Goal: Task Accomplishment & Management: Use online tool/utility

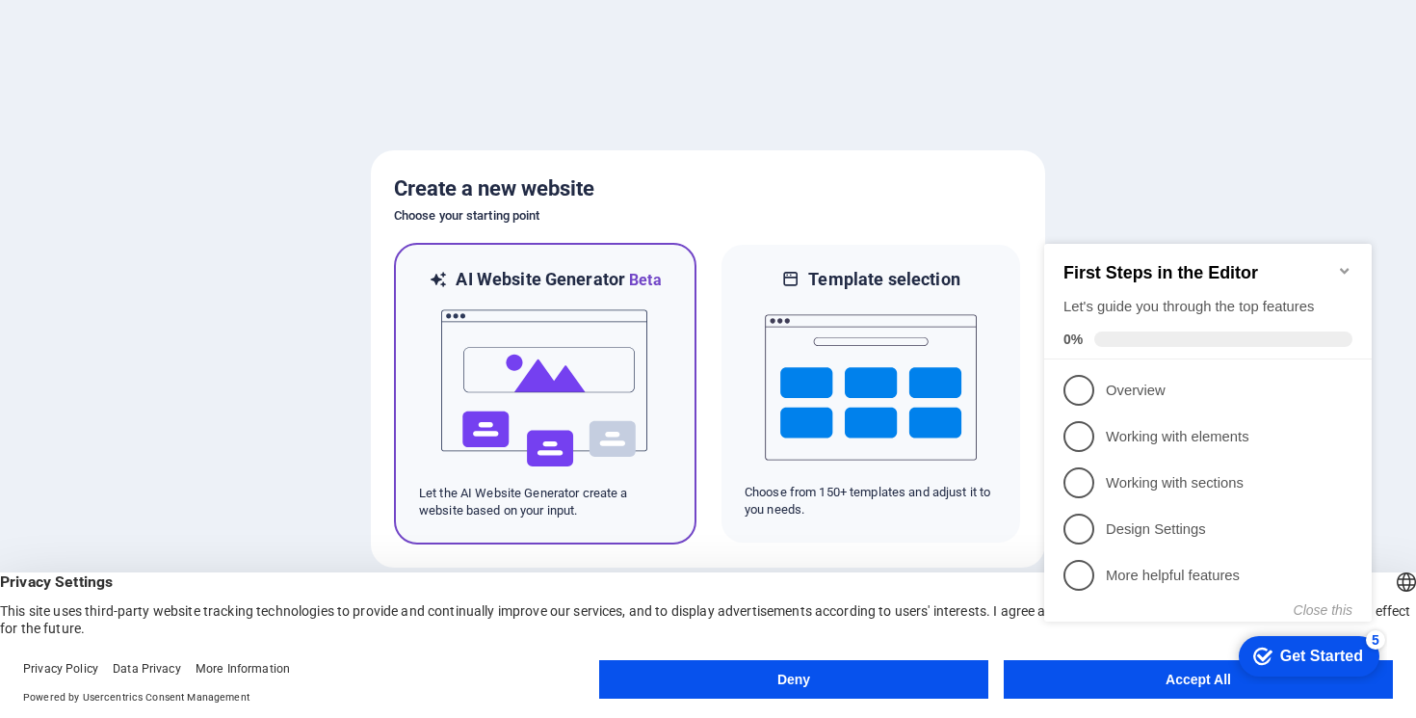
click at [624, 382] on img at bounding box center [545, 388] width 212 height 193
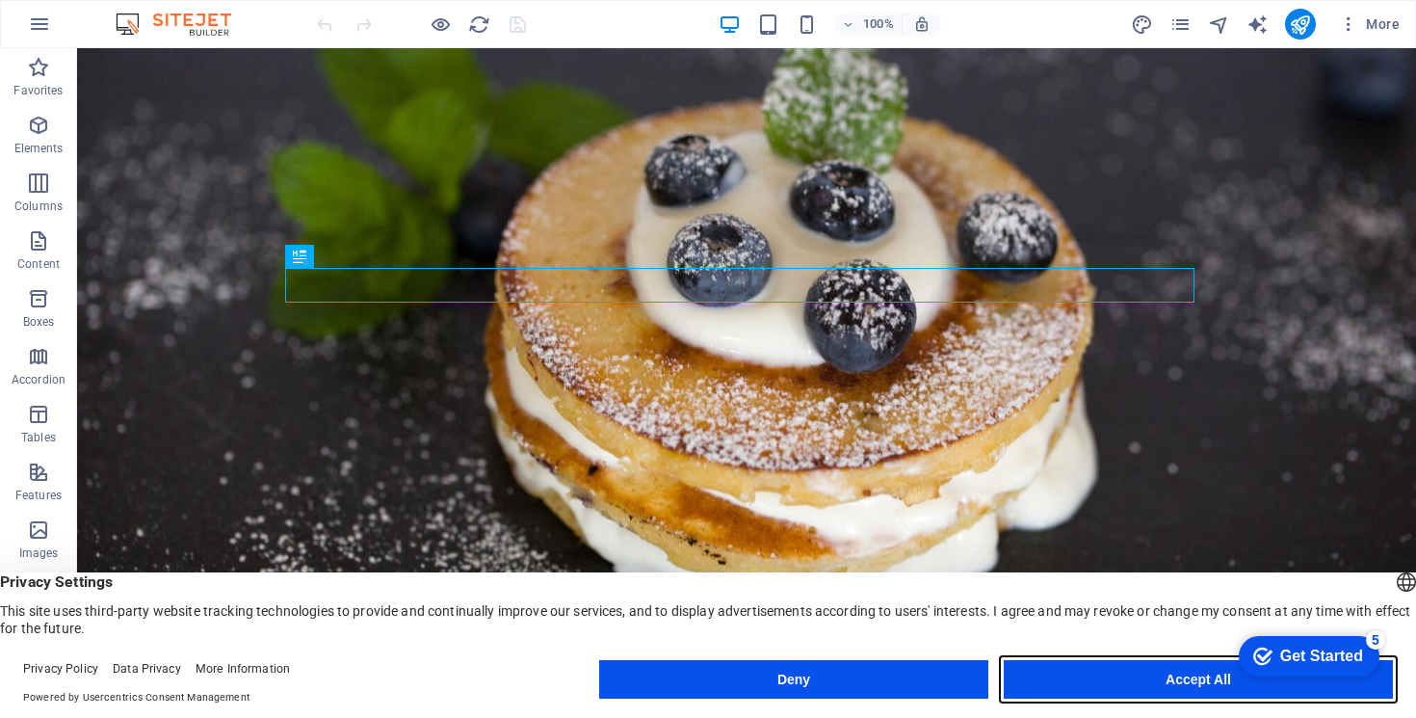
click at [1073, 676] on button "Accept All" at bounding box center [1198, 679] width 389 height 39
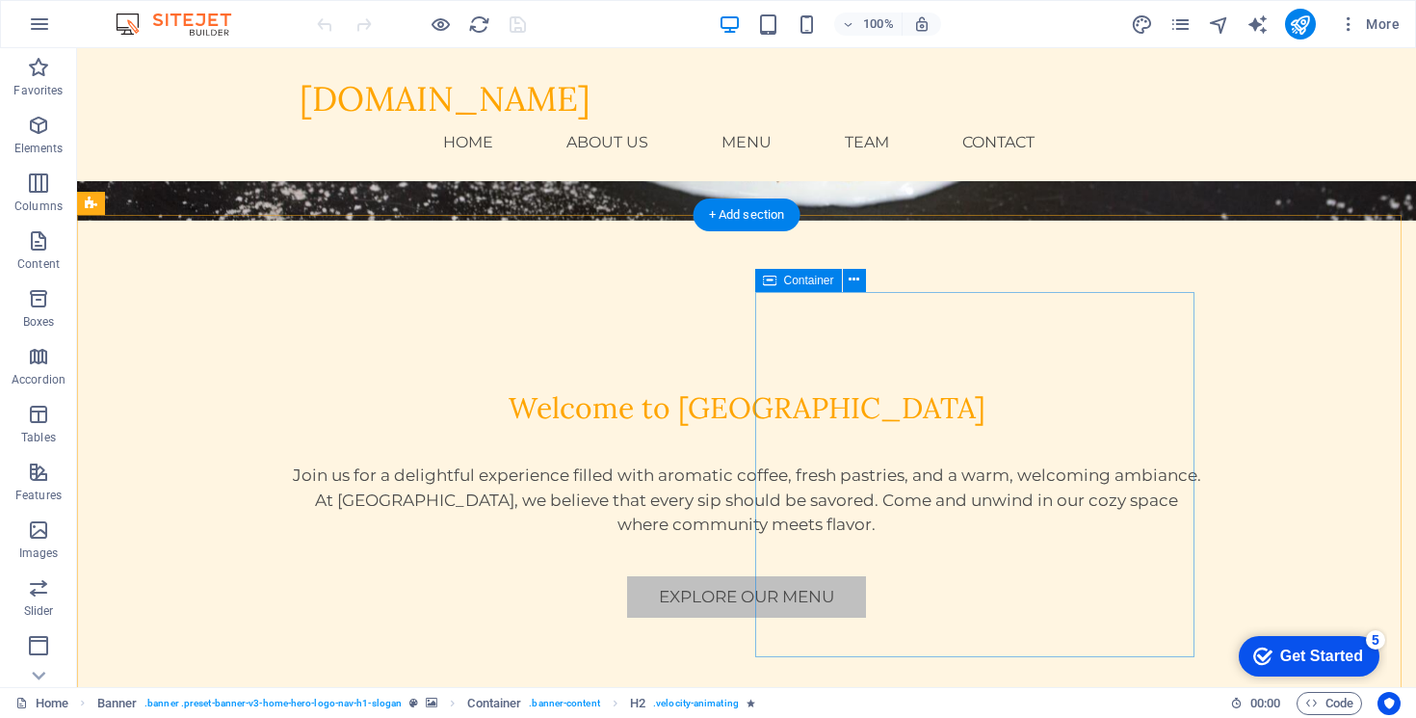
scroll to position [409, 0]
